Goal: Information Seeking & Learning: Learn about a topic

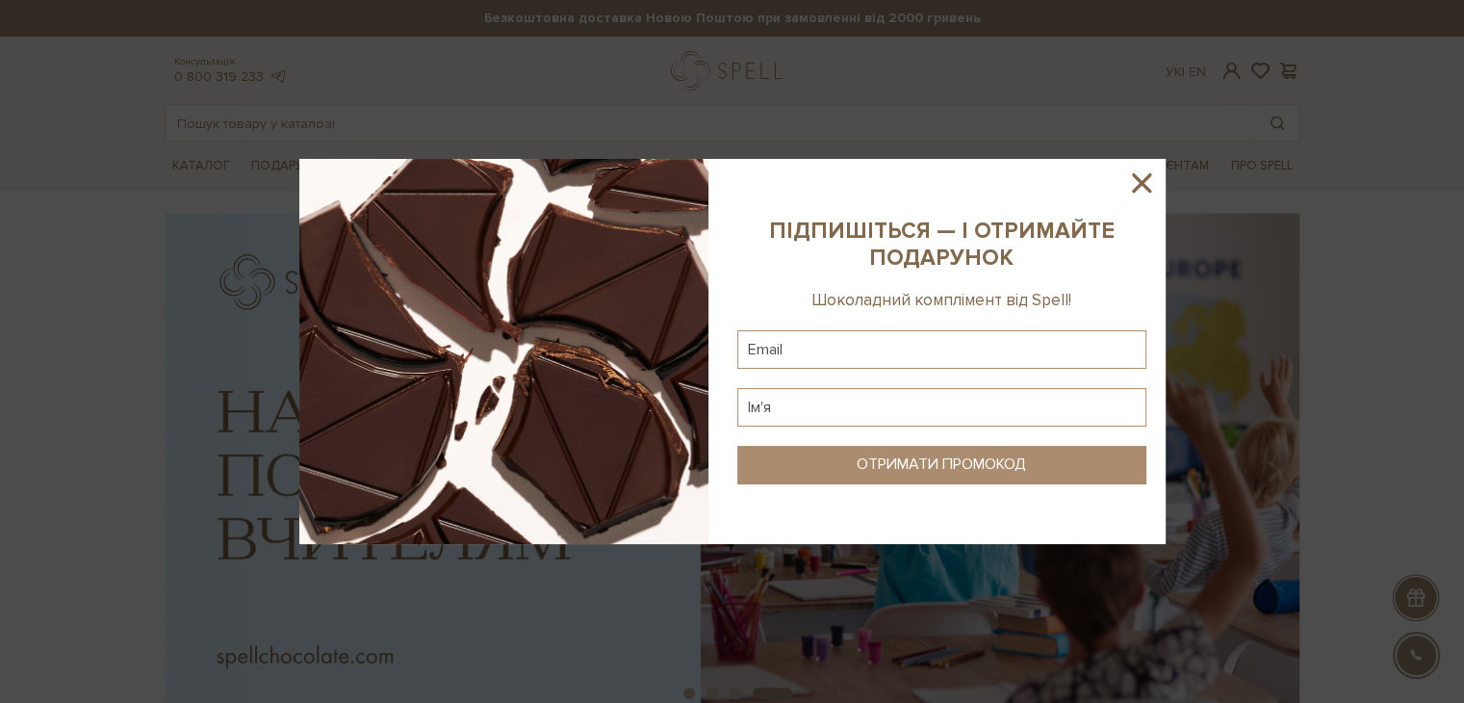
click at [1140, 178] on icon at bounding box center [1141, 182] width 33 height 33
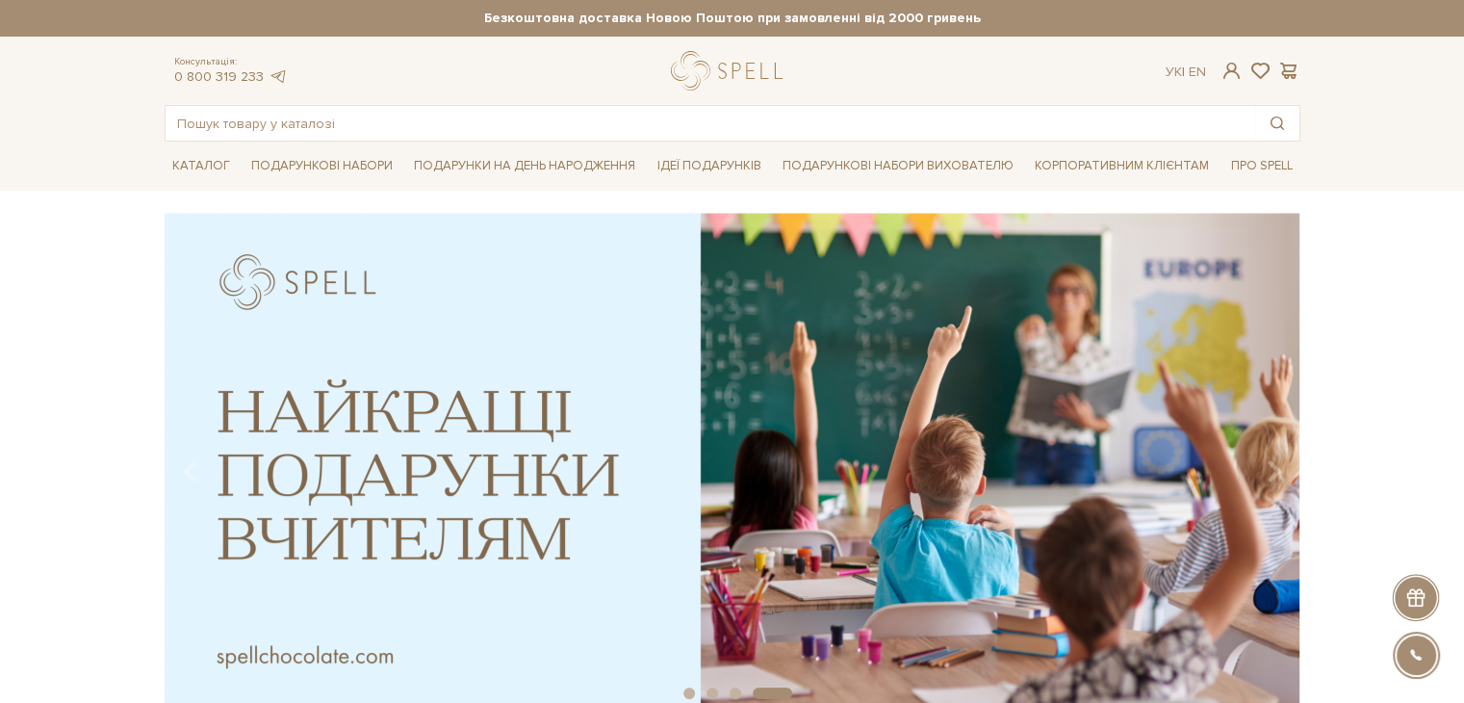
scroll to position [192, 0]
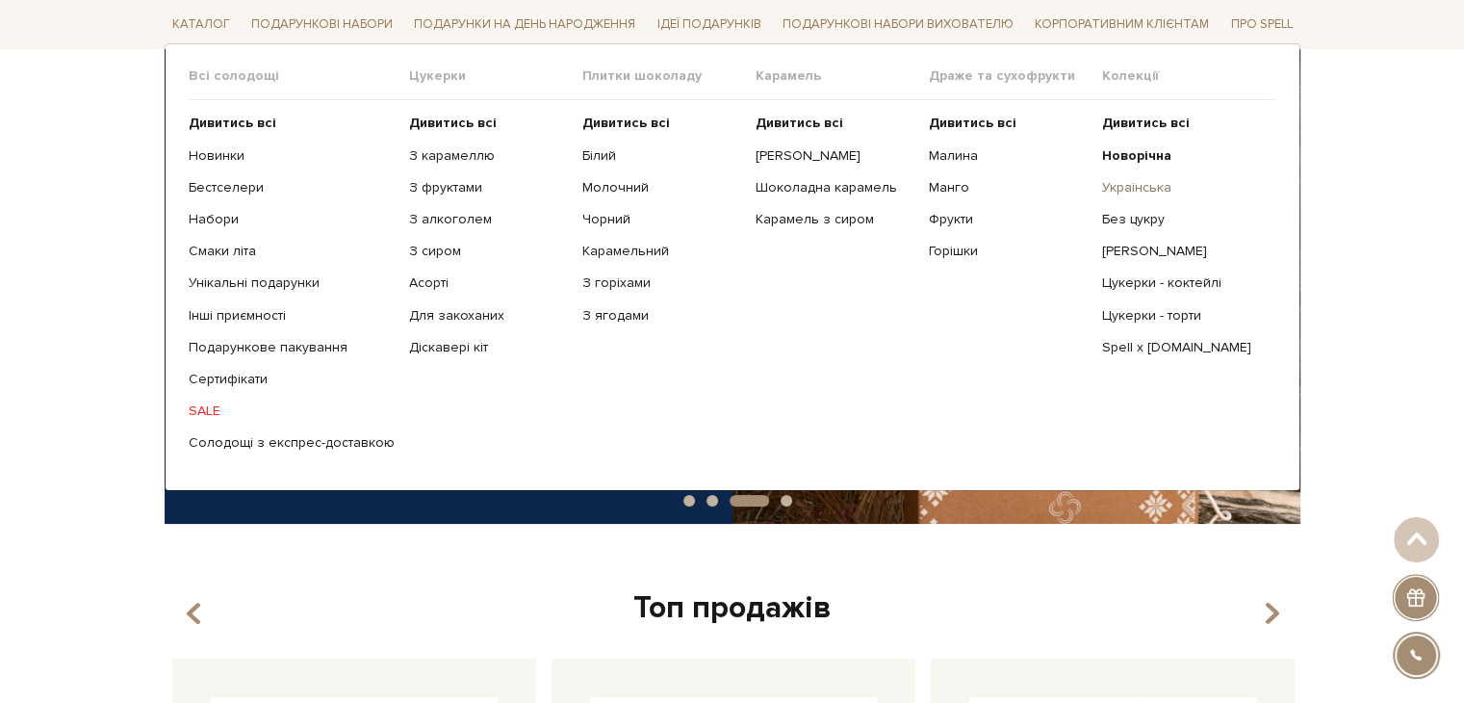
click at [1160, 181] on link "Українська" at bounding box center [1181, 187] width 159 height 17
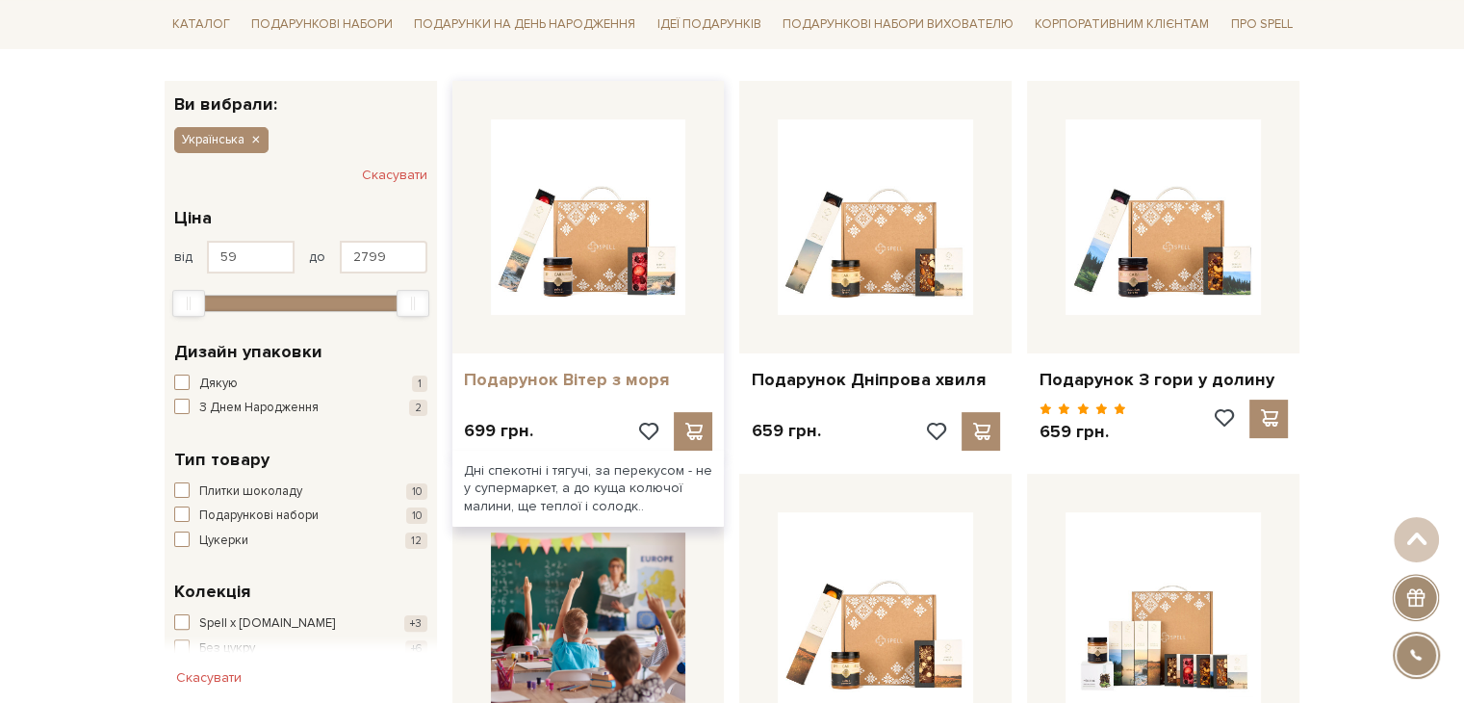
click at [570, 383] on link "Подарунок Вітер з моря" at bounding box center [588, 380] width 249 height 22
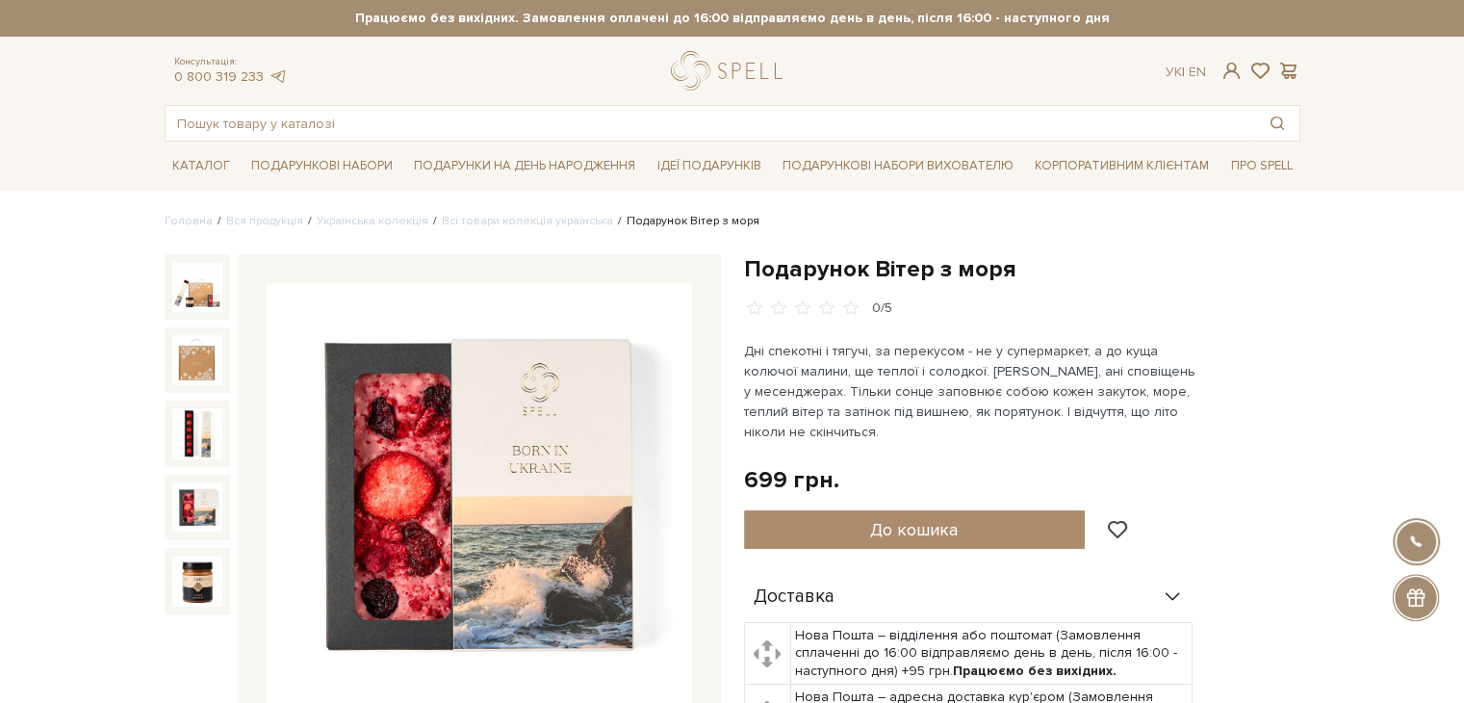
click at [206, 504] on img at bounding box center [197, 507] width 50 height 50
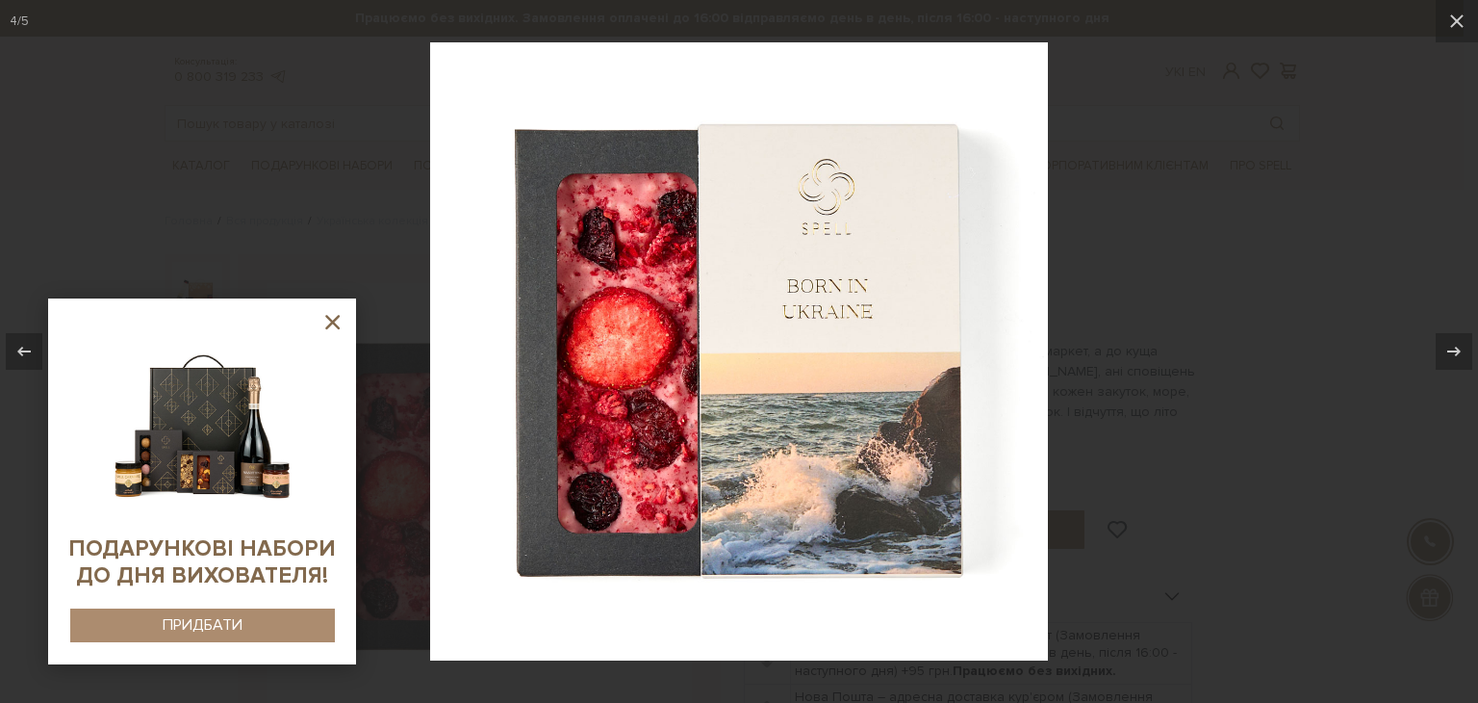
click at [1164, 345] on div at bounding box center [739, 351] width 1478 height 703
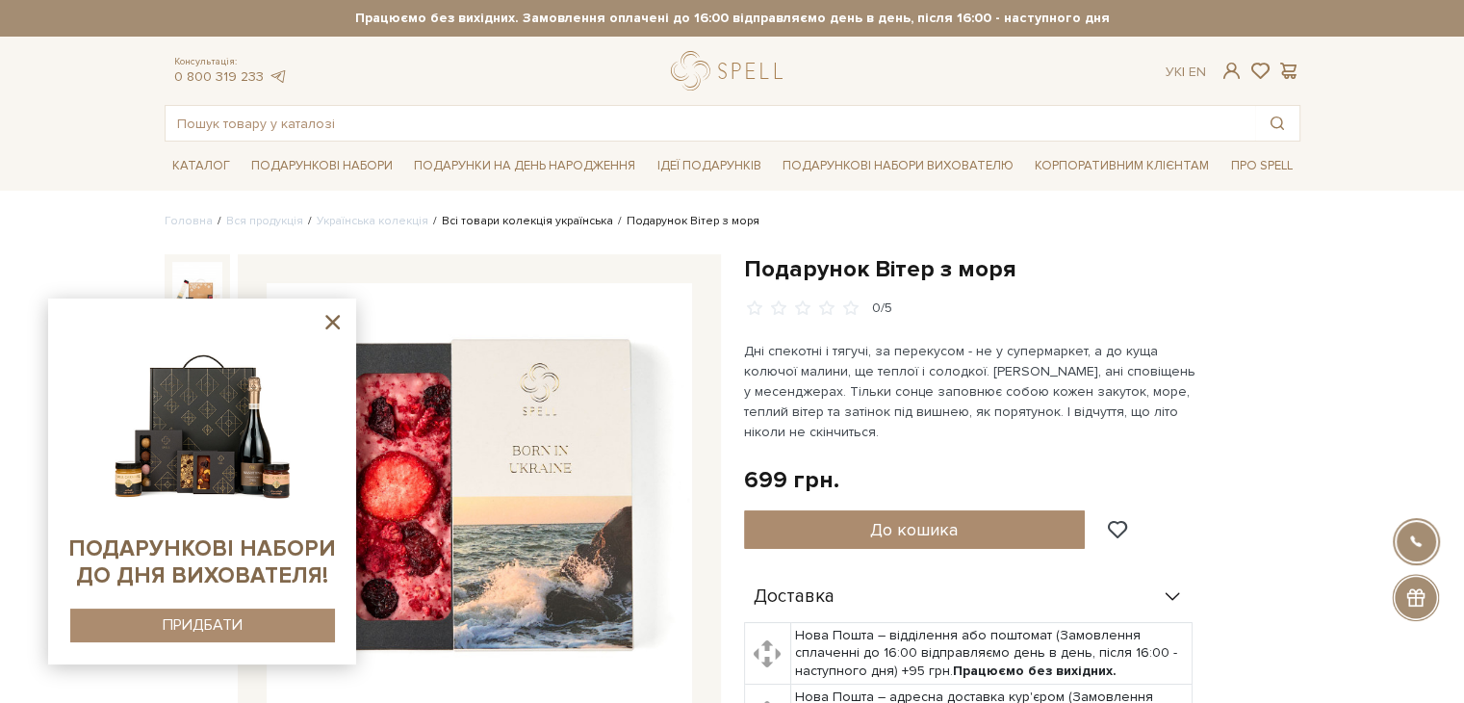
click at [512, 222] on link "Всі товари колекція українська" at bounding box center [527, 221] width 171 height 14
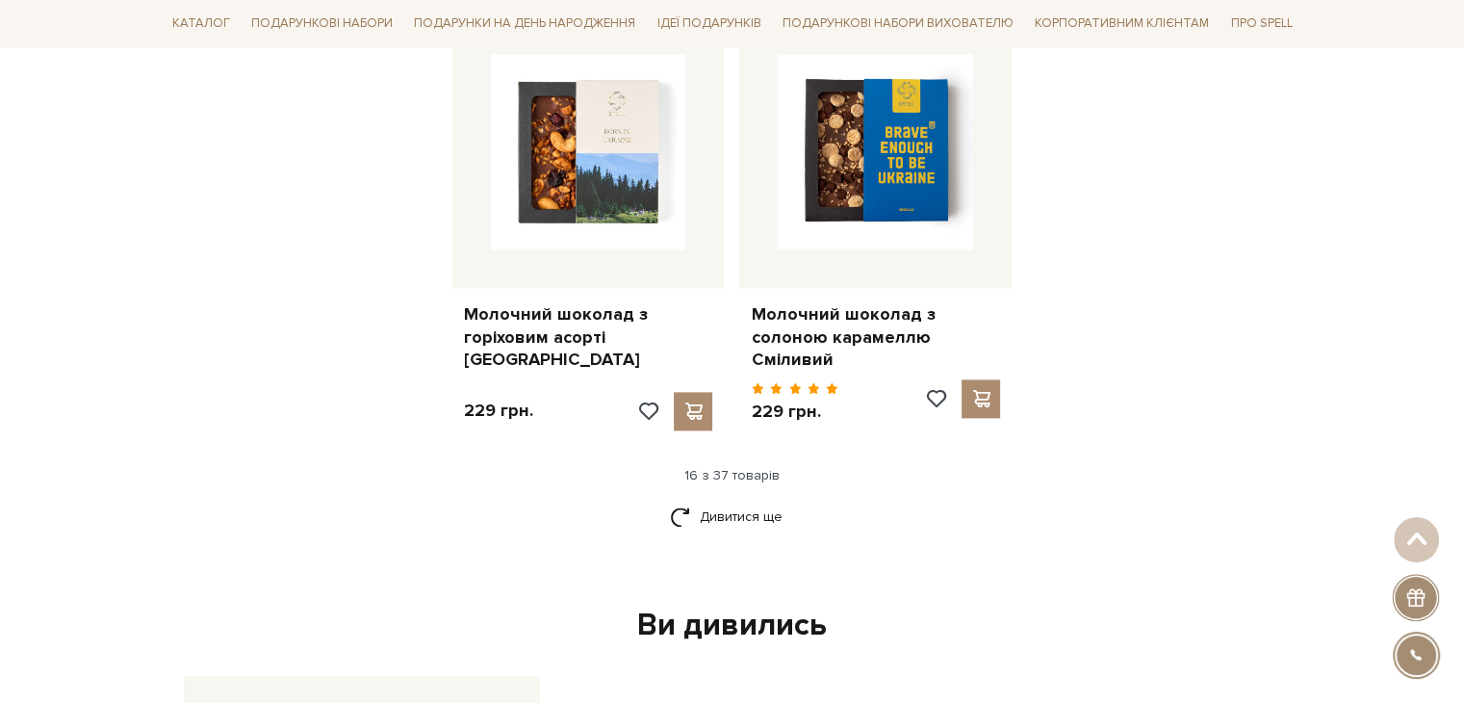
scroll to position [2502, 0]
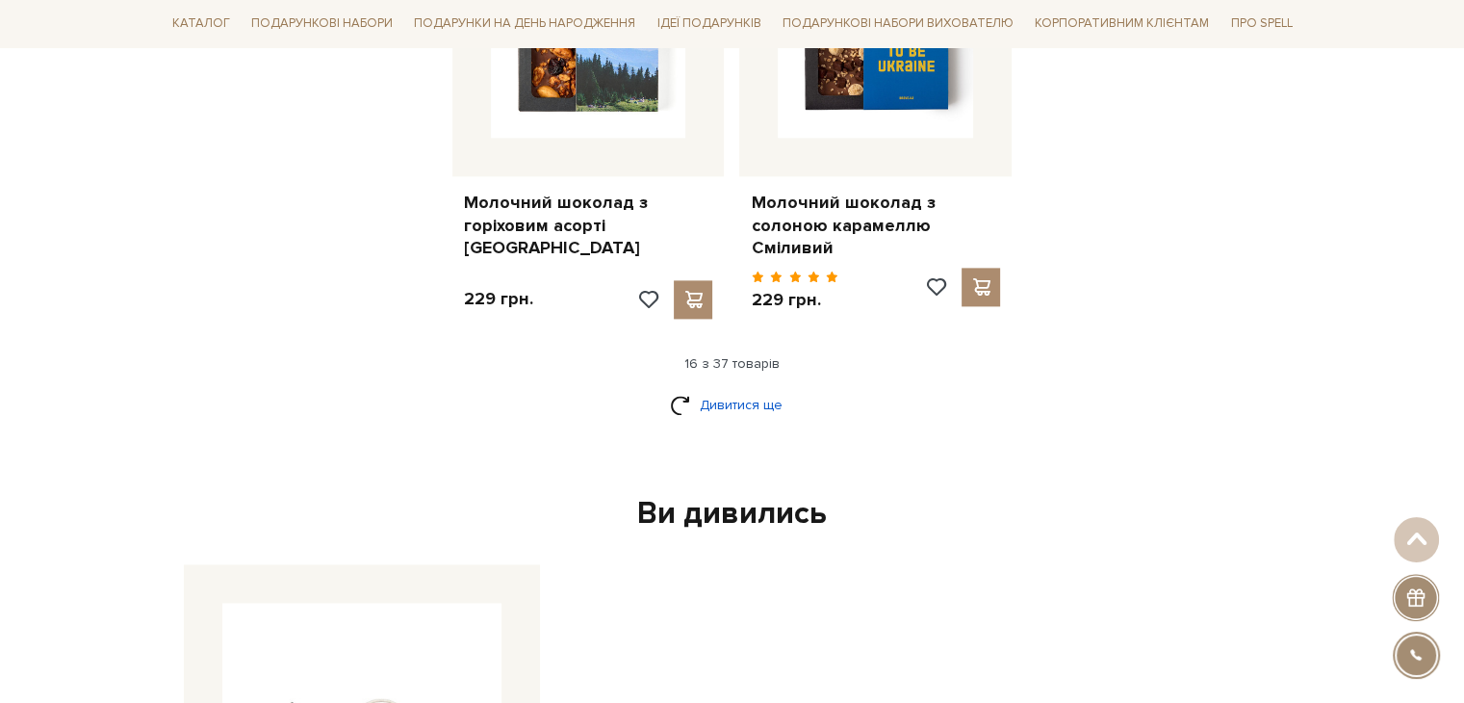
click at [714, 388] on link "Дивитися ще" at bounding box center [732, 405] width 125 height 34
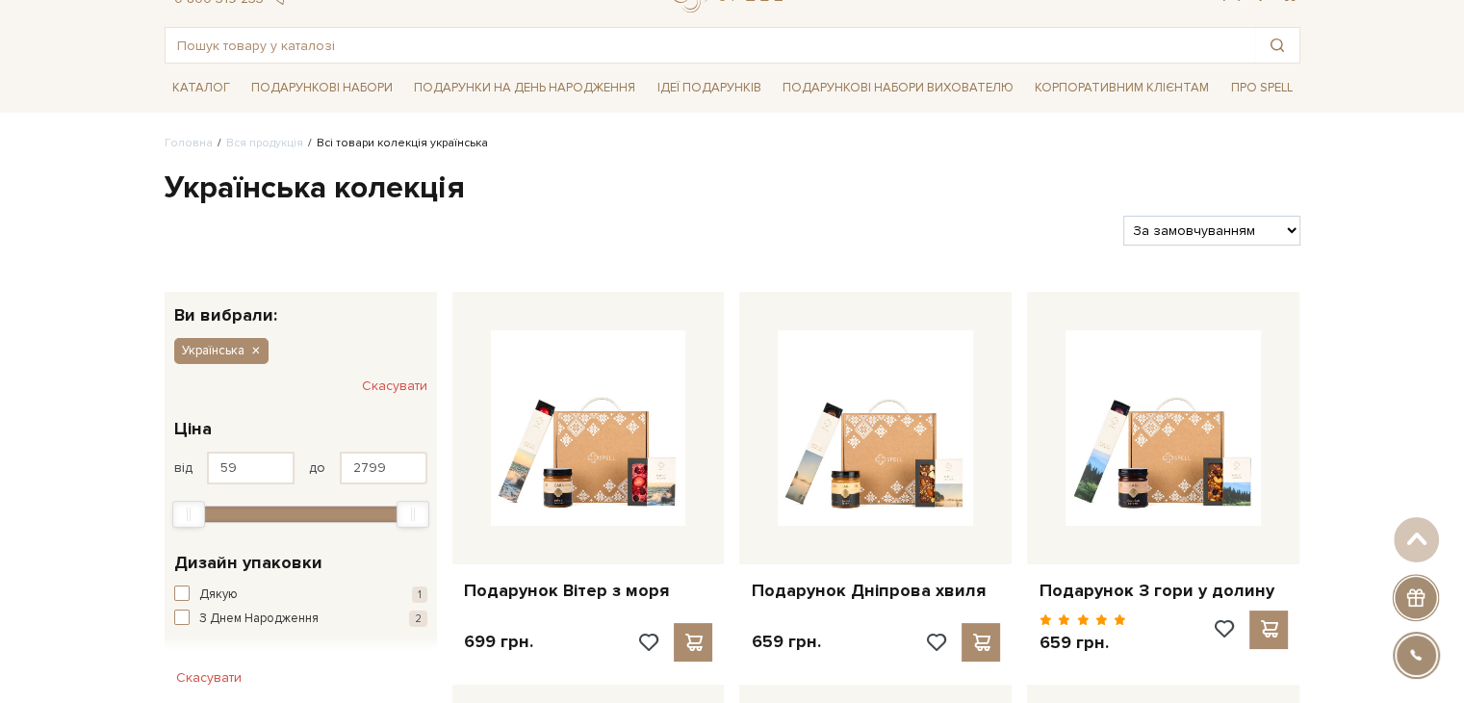
scroll to position [0, 0]
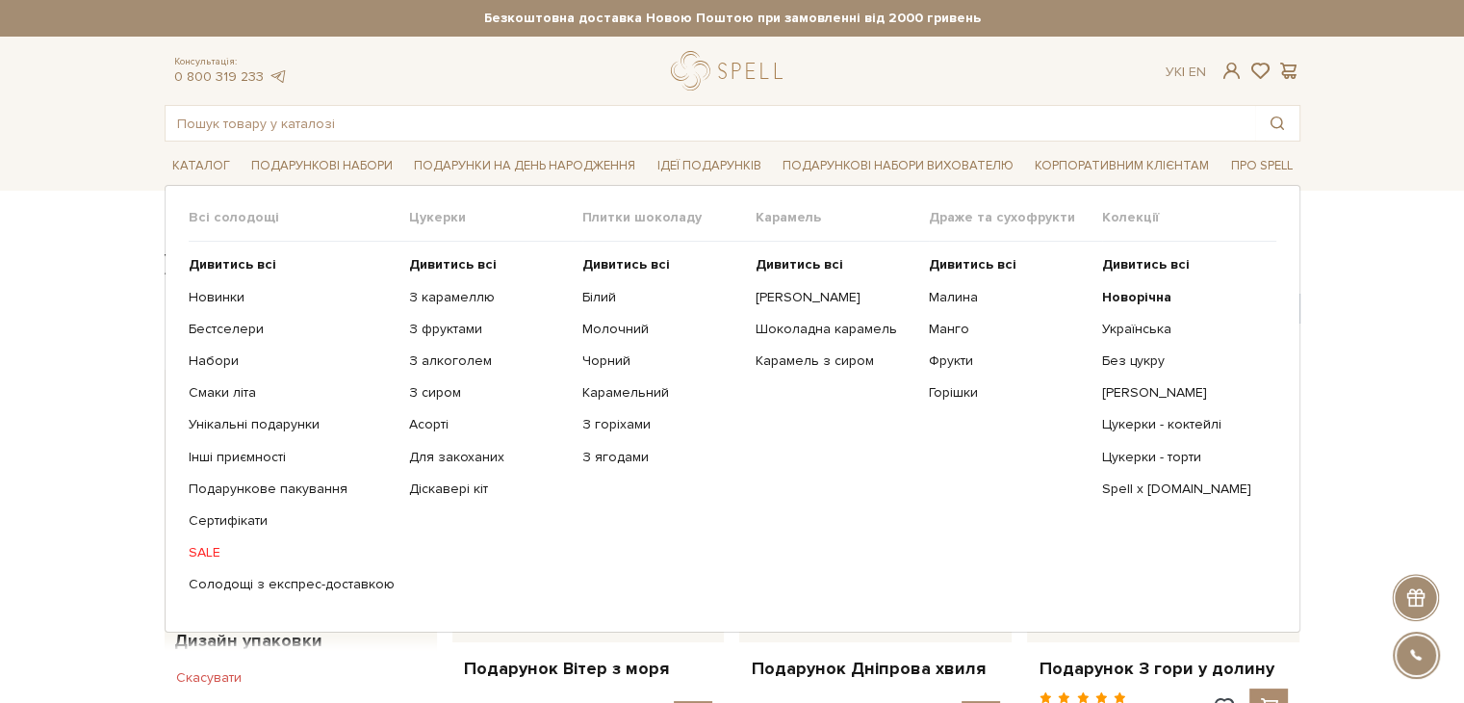
click at [966, 219] on span "Драже та сухофрукти" at bounding box center [1015, 217] width 173 height 17
click at [955, 265] on b "Дивитись всі" at bounding box center [973, 264] width 88 height 16
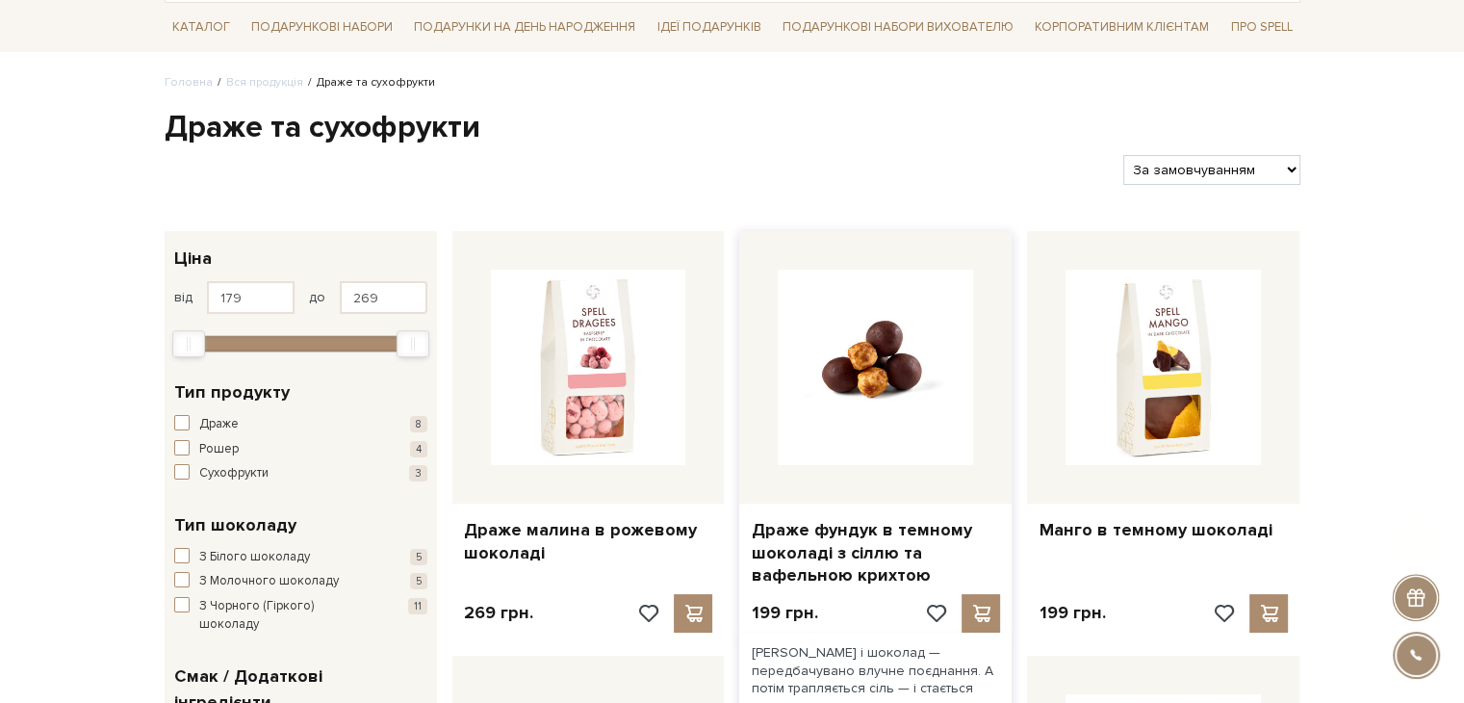
scroll to position [289, 0]
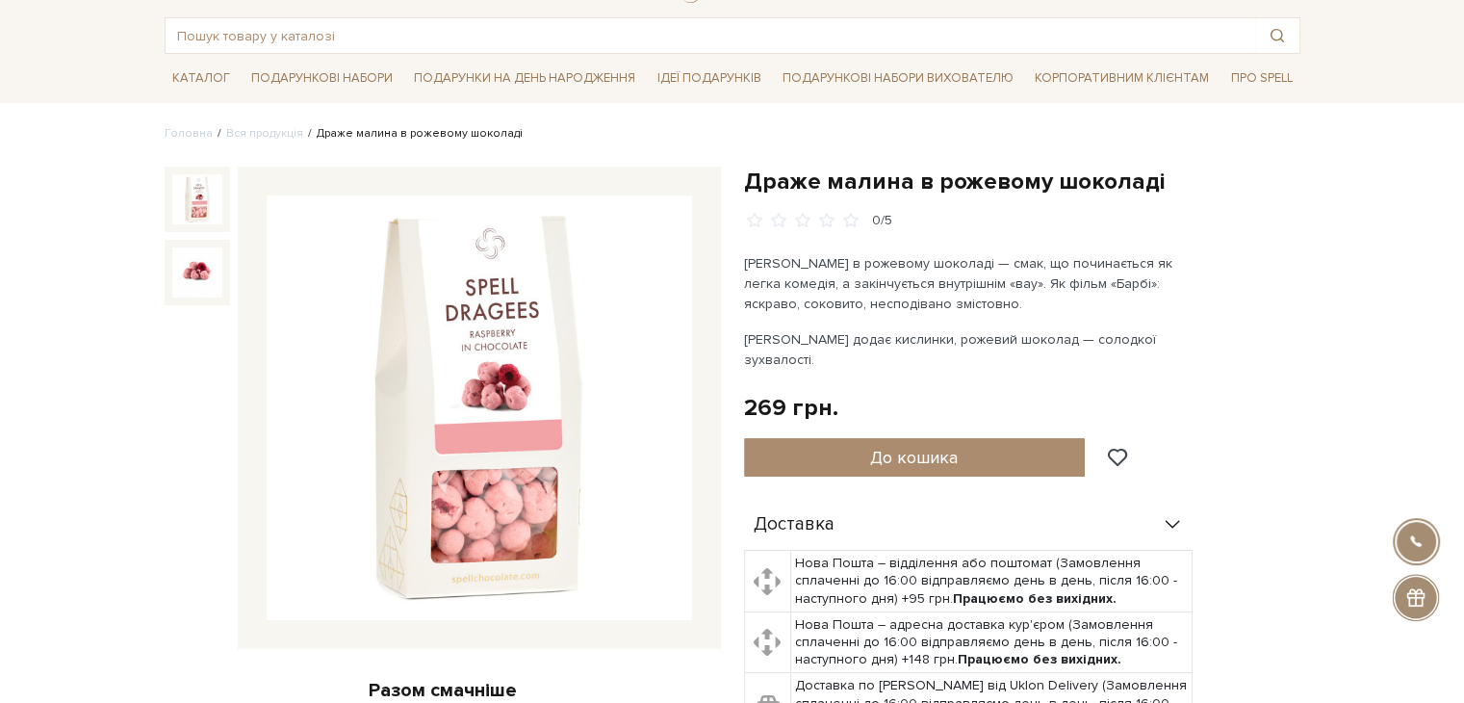
scroll to position [96, 0]
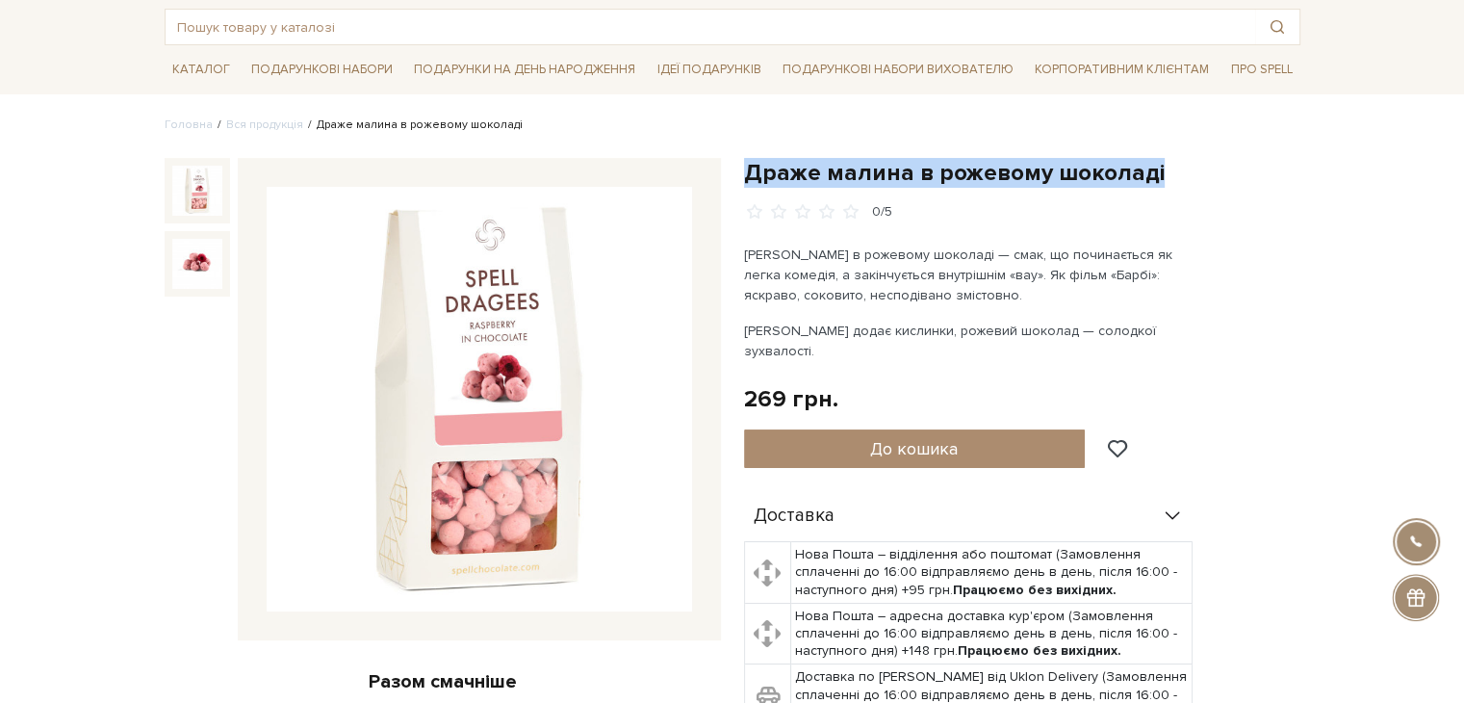
drag, startPoint x: 749, startPoint y: 166, endPoint x: 1176, endPoint y: 172, distance: 427.3
click at [1176, 172] on h1 "Драже малина в рожевому шоколаді" at bounding box center [1022, 173] width 556 height 30
copy h1 "Драже малина в рожевому шоколаді"
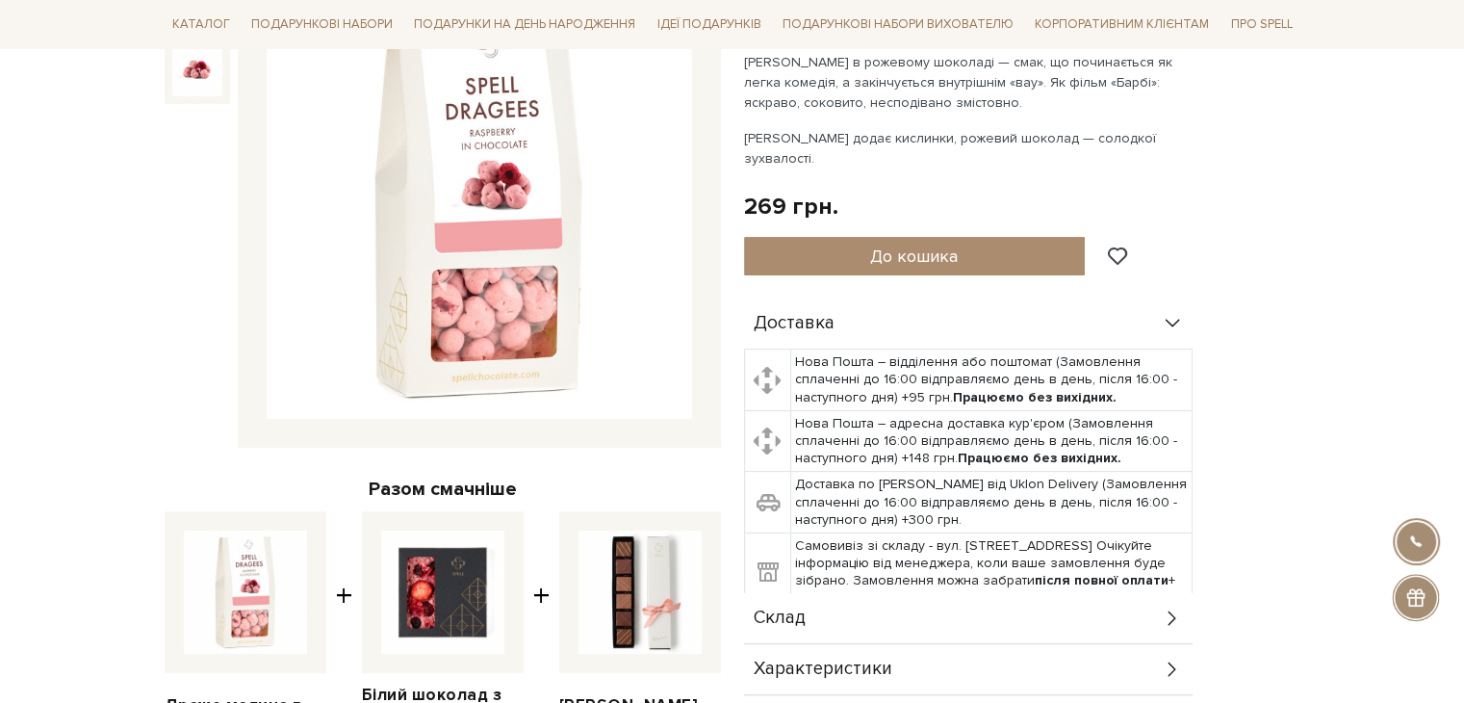
scroll to position [577, 0]
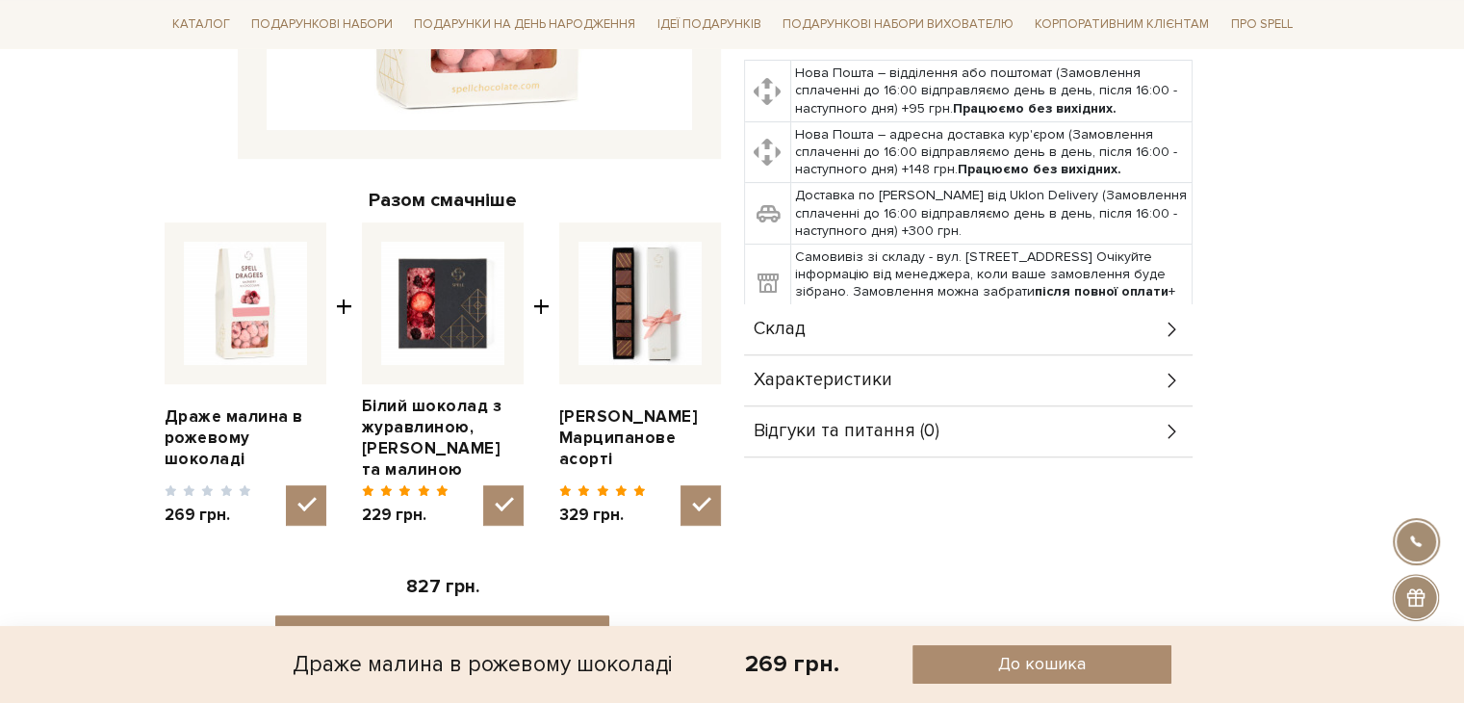
click at [800, 320] on span "Склад" at bounding box center [780, 328] width 52 height 17
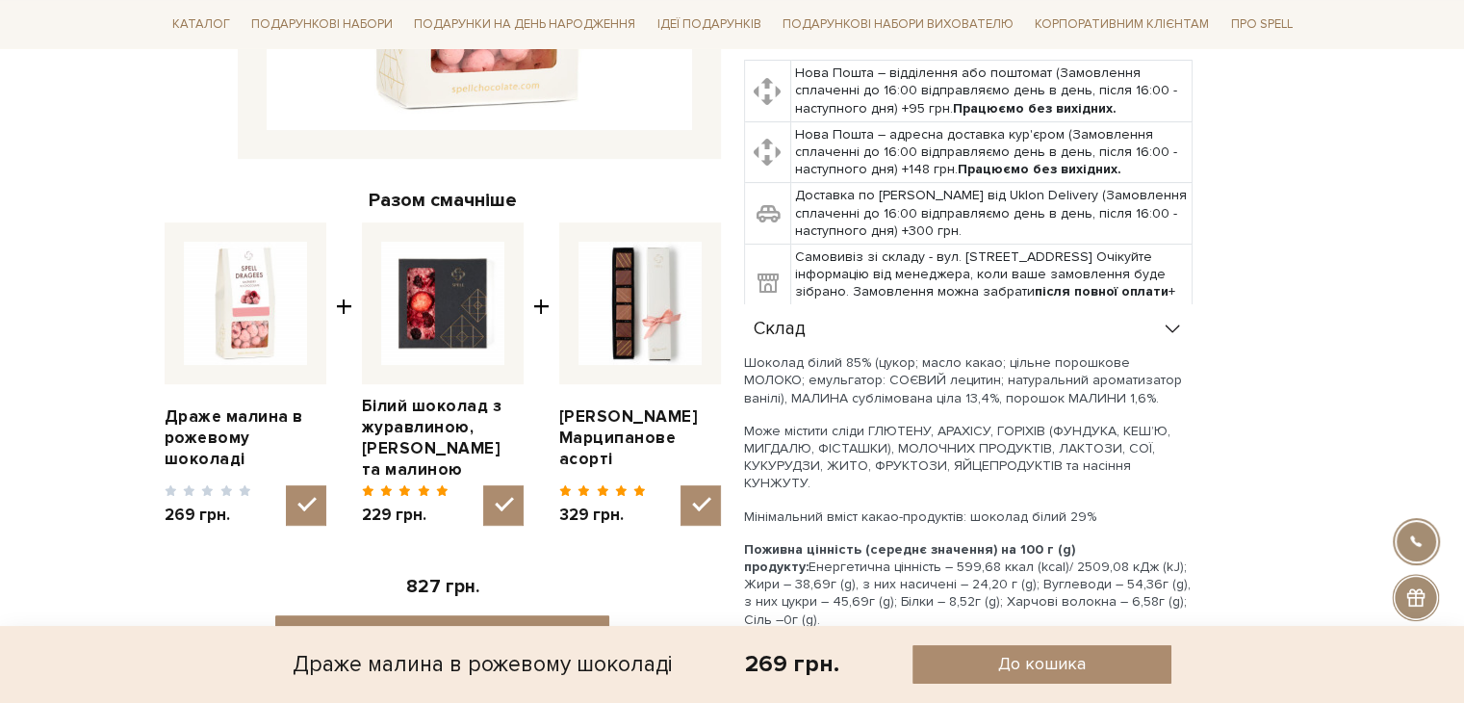
drag, startPoint x: 746, startPoint y: 343, endPoint x: 1082, endPoint y: 474, distance: 360.8
click at [1082, 474] on div "Шоколад білий 85% (цукор; масло какао; цільне порошкове МОЛОКО; емульгатор: СОЄ…" at bounding box center [968, 540] width 448 height 372
copy div "Шоколад білий 85% (цукор; масло какао; цільне порошкове МОЛОКО; емульгатор: СОЄ…"
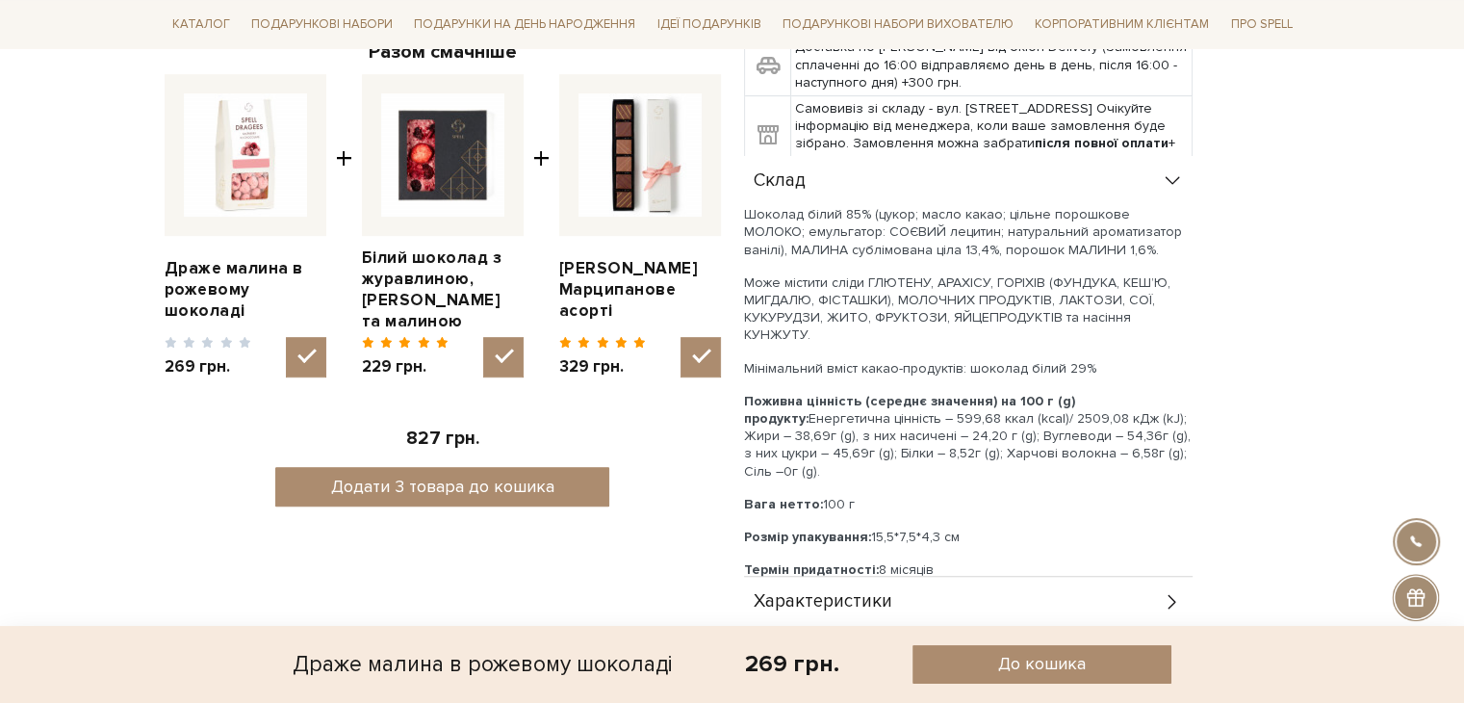
scroll to position [770, 0]
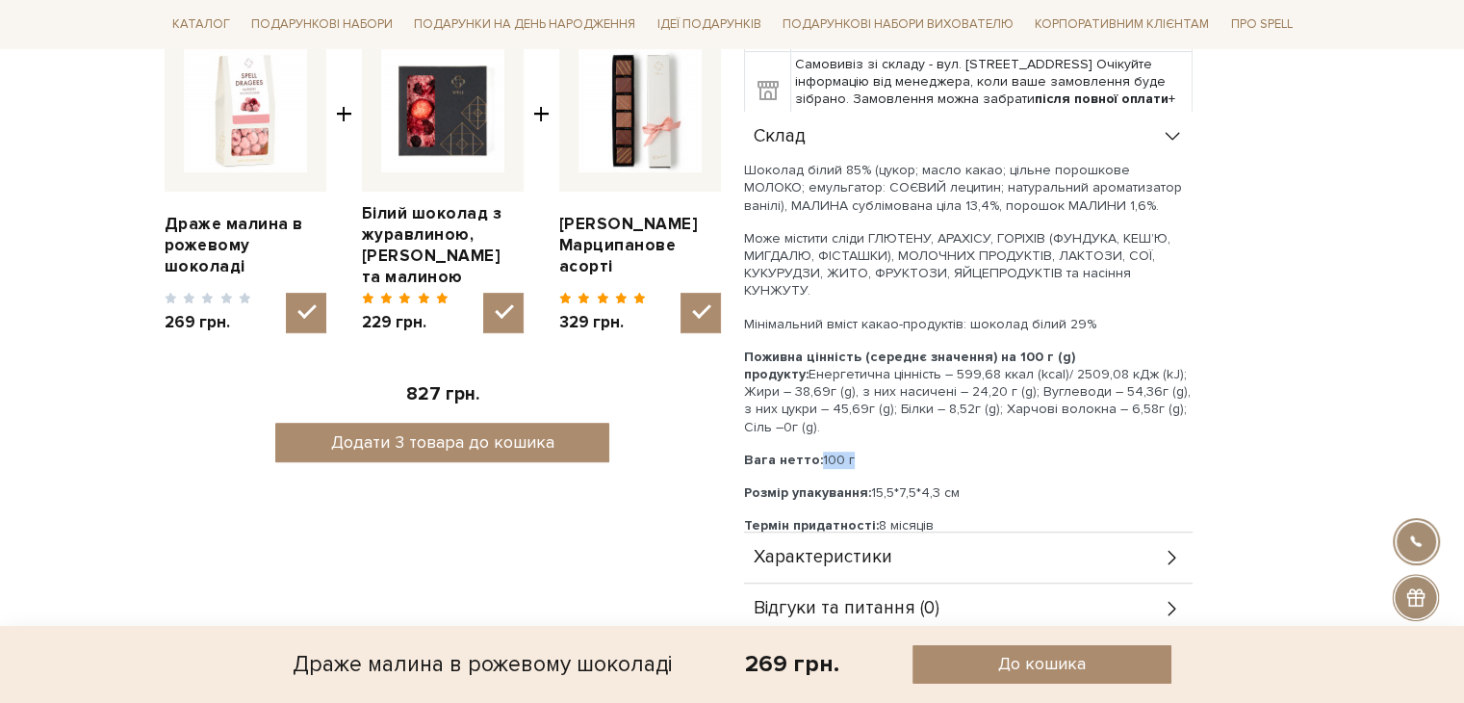
drag, startPoint x: 816, startPoint y: 413, endPoint x: 849, endPoint y: 418, distance: 33.1
click at [849, 451] on p "Вага нетто: 100 г" at bounding box center [968, 459] width 448 height 17
copy p "100 г"
drag, startPoint x: 872, startPoint y: 483, endPoint x: 933, endPoint y: 484, distance: 61.6
click at [933, 517] on p "Термін придатності: 8 місяців" at bounding box center [968, 525] width 448 height 17
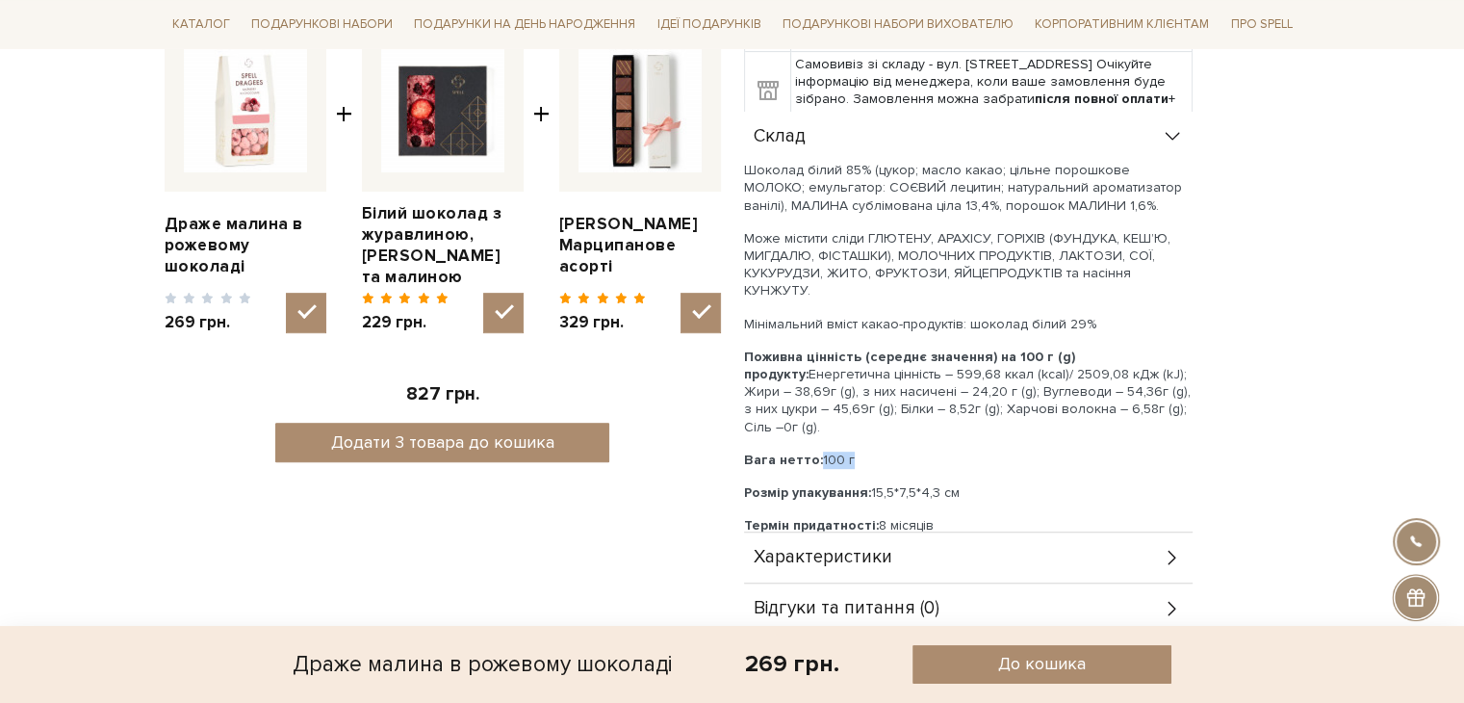
copy p "8 місяців"
drag, startPoint x: 744, startPoint y: 314, endPoint x: 786, endPoint y: 388, distance: 85.3
click at [786, 388] on p "Поживна цінність (середнє значення) на 100 г (g) продукту: Енергетична цінність…" at bounding box center [968, 392] width 448 height 88
copy p "Поживна цінність (середнє значення) на 100 г (g) продукту: Енергетична цінність…"
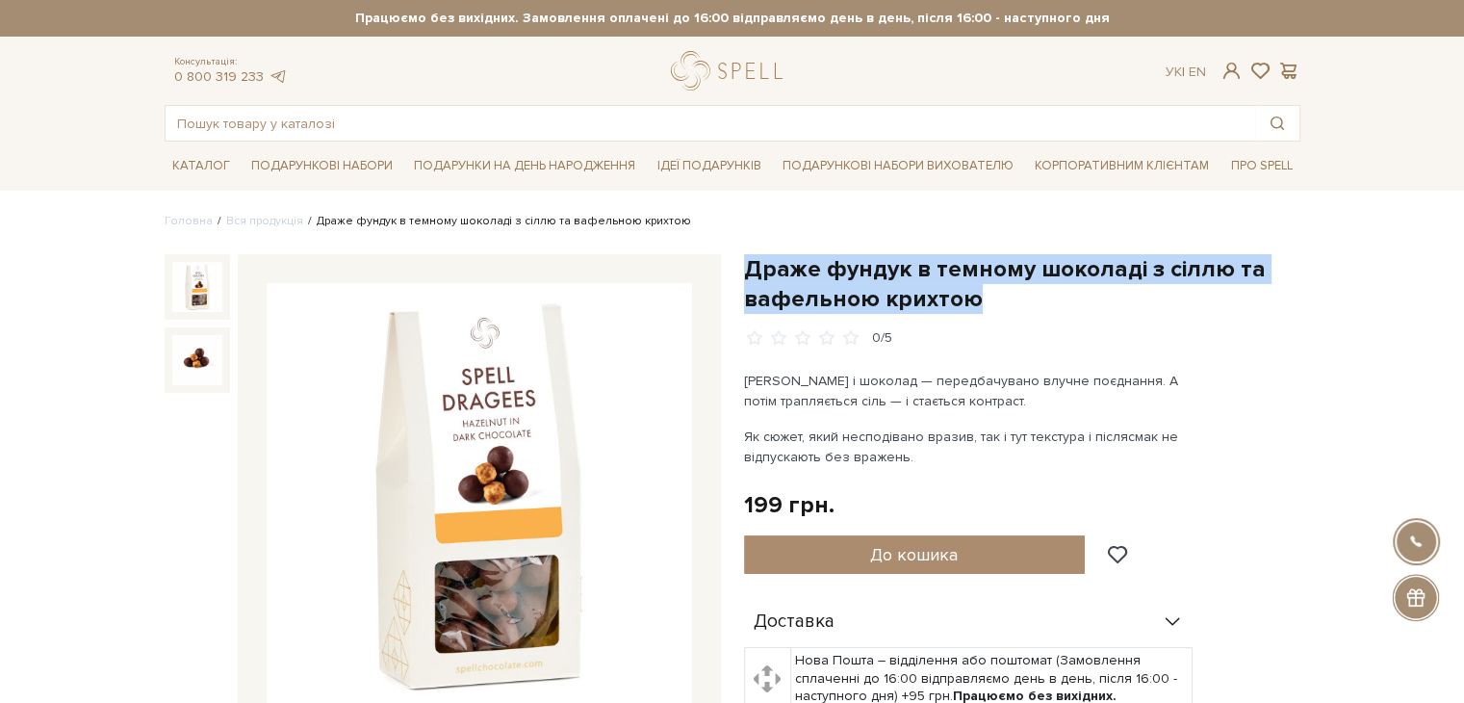
drag, startPoint x: 750, startPoint y: 259, endPoint x: 991, endPoint y: 301, distance: 245.2
click at [991, 301] on h1 "Драже фундук в темному шоколаді з сіллю та вафельною крихтою" at bounding box center [1022, 284] width 556 height 60
copy h1 "Драже фундук в темному шоколаді з сіллю та вафельною крихтою"
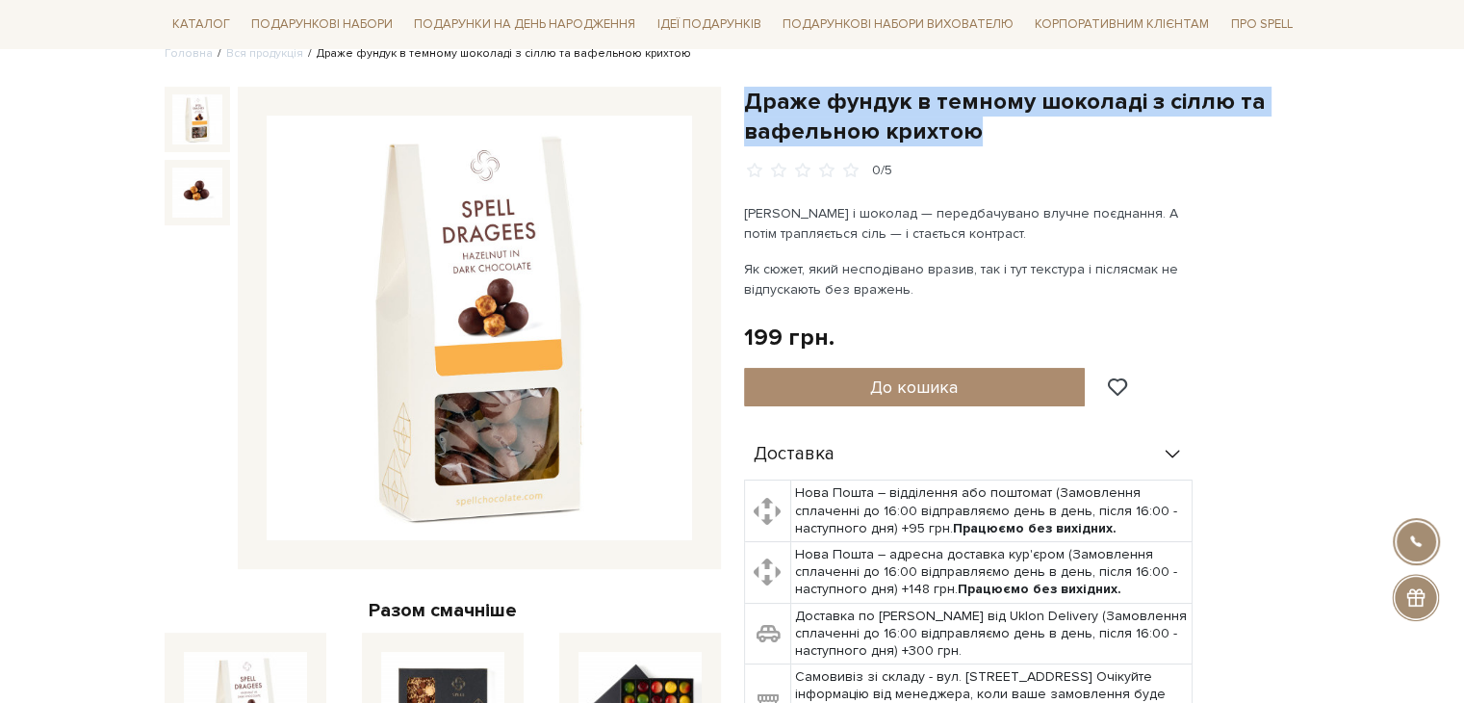
scroll to position [385, 0]
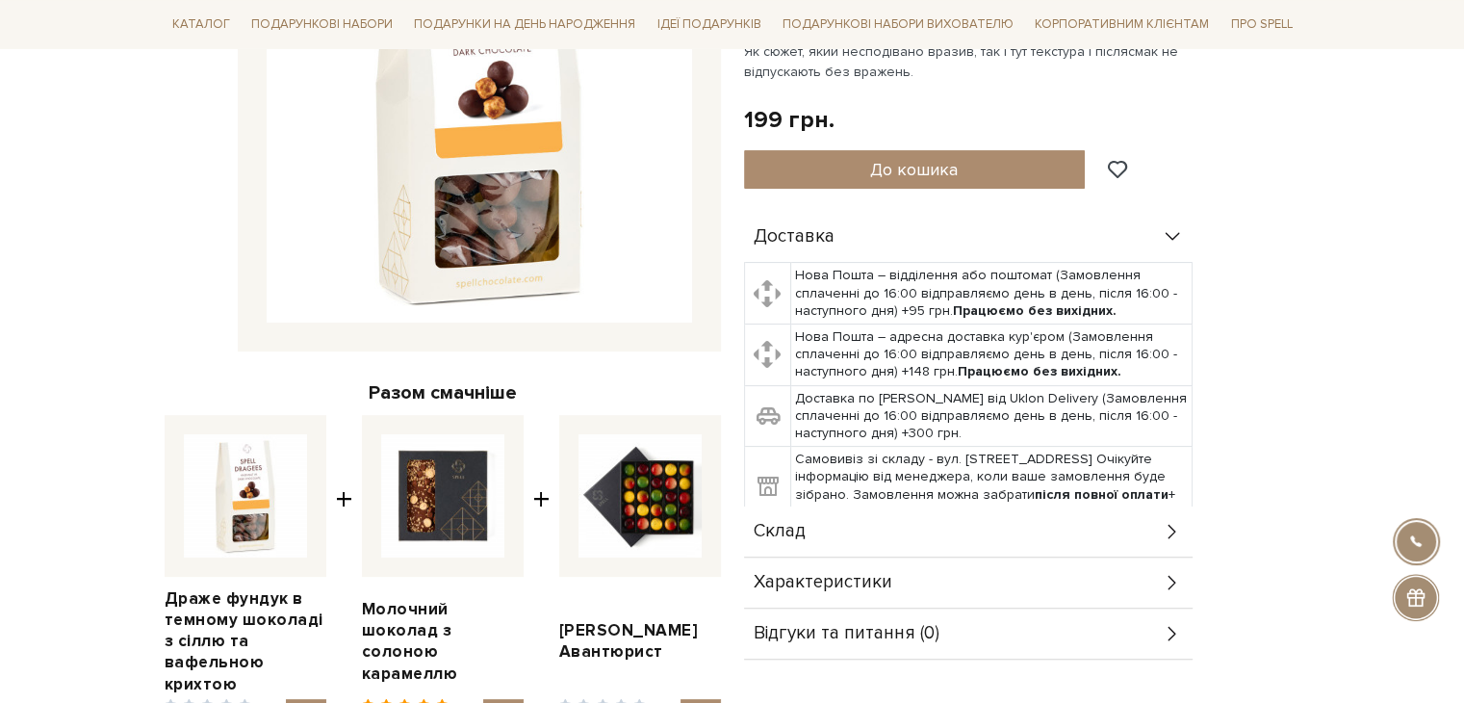
click at [797, 523] on span "Склад" at bounding box center [780, 531] width 52 height 17
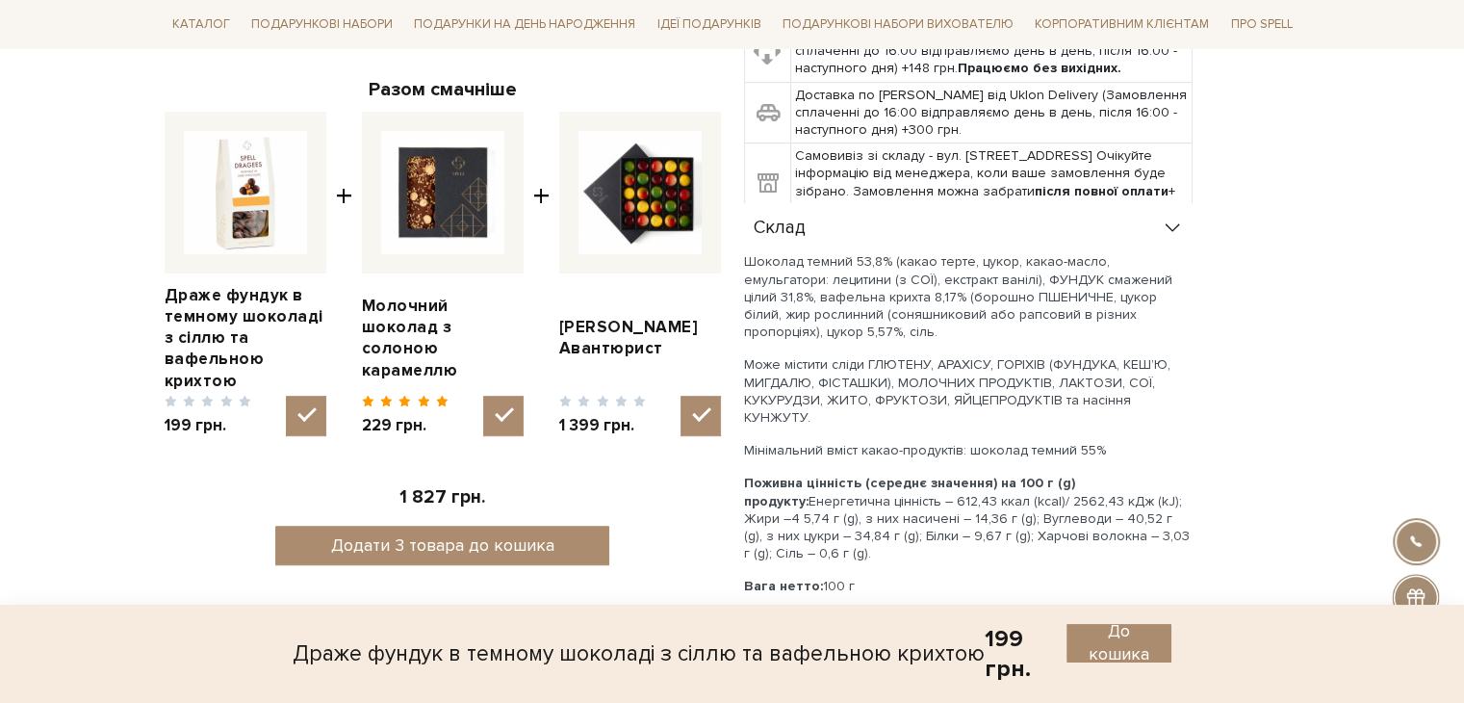
scroll to position [770, 0]
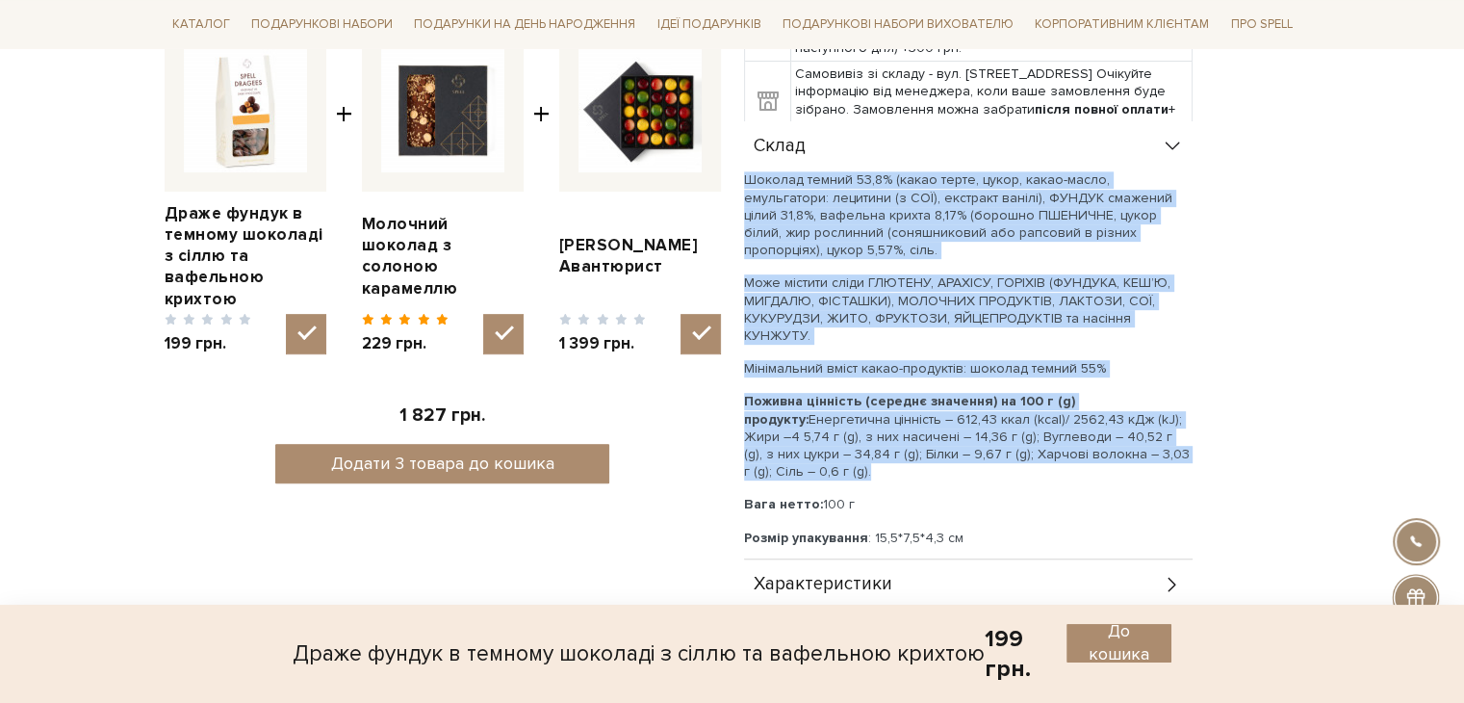
drag, startPoint x: 746, startPoint y: 176, endPoint x: 1192, endPoint y: 435, distance: 516.1
click at [1192, 435] on div "Доставка Нова Пошта – відділення або поштомат (Замовлення сплаченні до 16:00 ві…" at bounding box center [1022, 244] width 556 height 834
copy div "Шоколад темний 53,8% (какао терте, цукор, какао-масло, емульгатори: лецитини (з…"
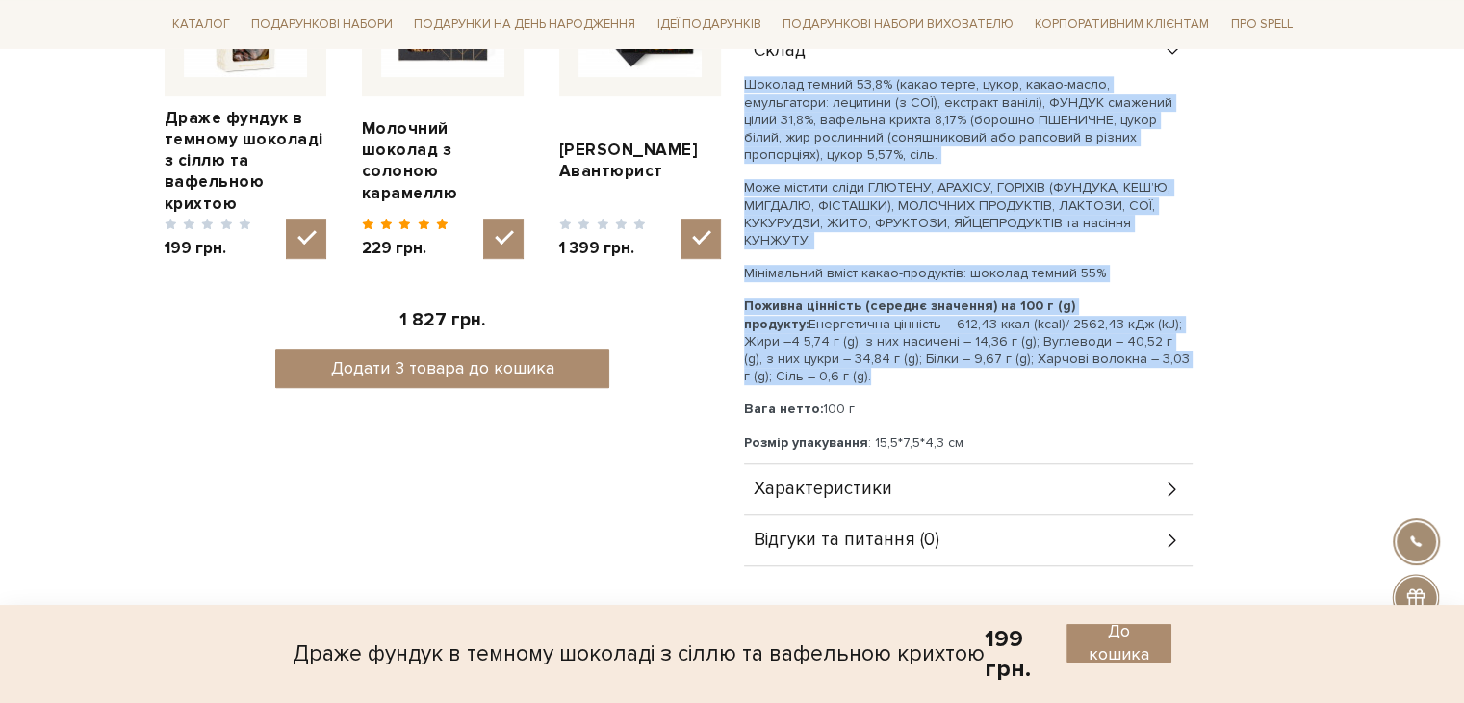
scroll to position [866, 0]
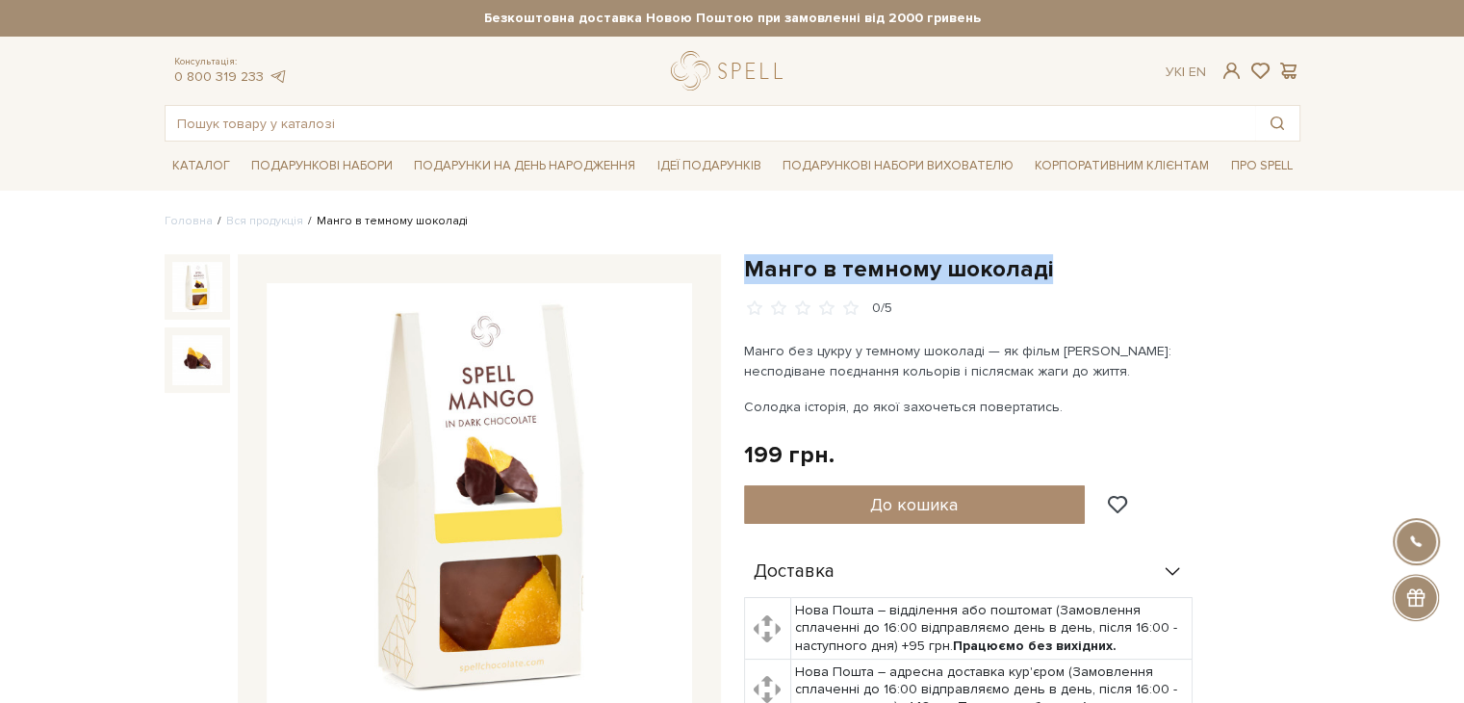
drag, startPoint x: 746, startPoint y: 268, endPoint x: 1039, endPoint y: 269, distance: 293.5
click at [1039, 269] on h1 "Манго в темному шоколаді" at bounding box center [1022, 269] width 556 height 30
copy h1 "Манго в темному шоколаді"
